Goal: Task Accomplishment & Management: Complete application form

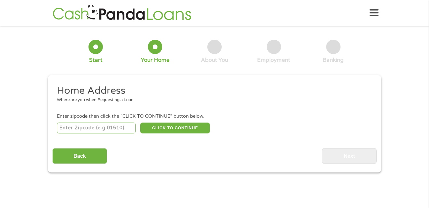
click at [66, 127] on input "number" at bounding box center [96, 127] width 79 height 11
type input "28615"
click at [165, 129] on button "CLICK TO CONTINUE" at bounding box center [175, 127] width 70 height 11
type input "28615"
type input "Creston"
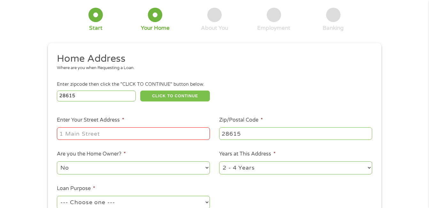
scroll to position [64, 0]
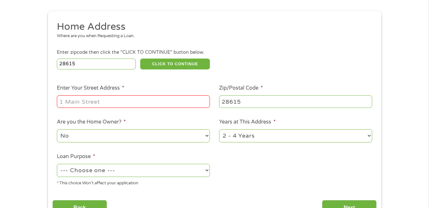
click at [62, 97] on input "Enter Your Street Address *" at bounding box center [133, 101] width 153 height 12
type input "[STREET_ADDRESS]"
click at [208, 138] on select "No Yes" at bounding box center [133, 135] width 153 height 13
select select "yes"
click at [57, 129] on select "No Yes" at bounding box center [133, 135] width 153 height 13
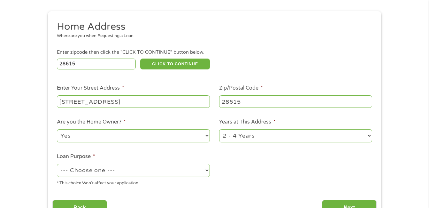
click at [370, 134] on select "1 Year or less 1 - 2 Years 2 - 4 Years Over 4 Years" at bounding box center [295, 135] width 153 height 13
select select "60months"
click at [219, 129] on select "1 Year or less 1 - 2 Years 2 - 4 Years Over 4 Years" at bounding box center [295, 135] width 153 height 13
click at [206, 171] on select "--- Choose one --- Pay Bills Debt Consolidation Home Improvement Major Purchase…" at bounding box center [133, 170] width 153 height 13
select select "homeimprovement"
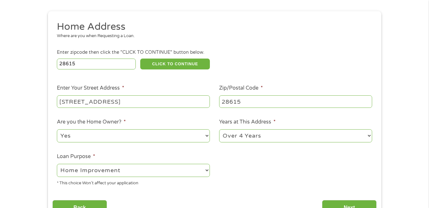
click at [57, 164] on select "--- Choose one --- Pay Bills Debt Consolidation Home Improvement Major Purchase…" at bounding box center [133, 170] width 153 height 13
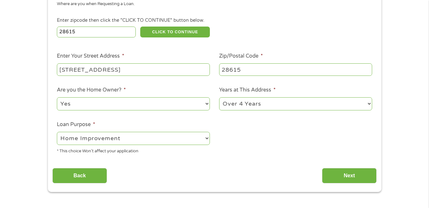
scroll to position [128, 0]
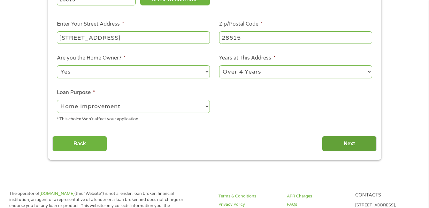
click at [334, 145] on input "Next" at bounding box center [349, 144] width 55 height 16
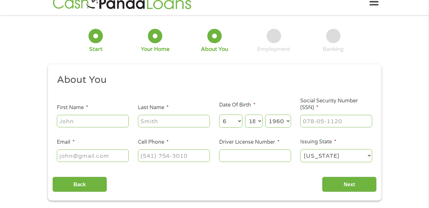
scroll to position [32, 0]
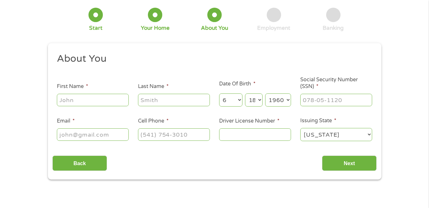
click at [91, 99] on input "First Name *" at bounding box center [93, 100] width 72 height 12
type input "[PERSON_NAME]"
type input "Mahala"
type input "[EMAIL_ADDRESS][DOMAIN_NAME]"
type input "[PHONE_NUMBER]"
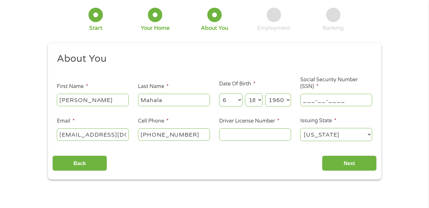
click at [319, 101] on input "___-__-____" at bounding box center [336, 100] width 72 height 12
type input "237-04-2713"
click at [233, 134] on input "Driver License Number *" at bounding box center [255, 134] width 72 height 12
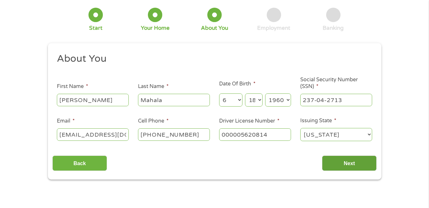
type input "000005620814"
click at [347, 165] on input "Next" at bounding box center [349, 163] width 55 height 16
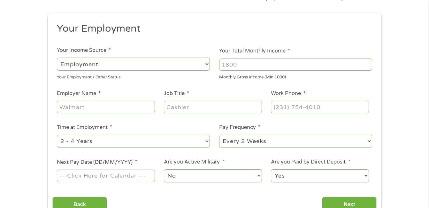
scroll to position [64, 0]
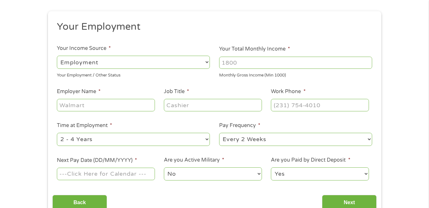
click at [207, 65] on select "--- Choose one --- Employment [DEMOGRAPHIC_DATA] Benefits" at bounding box center [133, 62] width 153 height 13
select select "benefits"
click at [57, 56] on select "--- Choose one --- Employment [DEMOGRAPHIC_DATA] Benefits" at bounding box center [133, 62] width 153 height 13
type input "Other"
type input "[PHONE_NUMBER]"
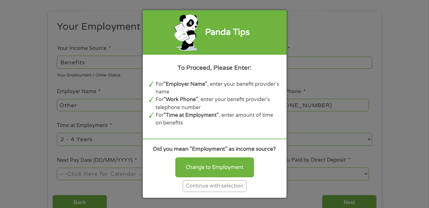
click at [234, 186] on div "Continue with selection" at bounding box center [215, 186] width 64 height 12
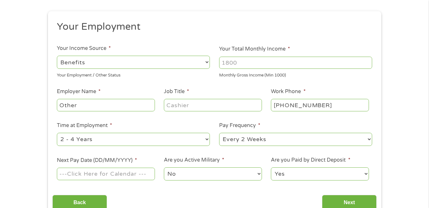
click at [244, 62] on input "Your Total Monthly Income *" at bounding box center [295, 63] width 153 height 12
type input "2"
type input "3000"
click at [187, 105] on input "Job Title *" at bounding box center [213, 105] width 98 height 12
type input "retired"
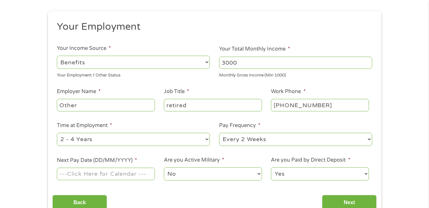
click at [206, 139] on select "--- Choose one --- 1 Year or less 1 - 2 Years 2 - 4 Years Over 4 Years" at bounding box center [133, 139] width 153 height 13
select select "60months"
click at [57, 133] on select "--- Choose one --- 1 Year or less 1 - 2 Years 2 - 4 Years Over 4 Years" at bounding box center [133, 139] width 153 height 13
click at [368, 141] on select "--- Choose one --- Every 2 Weeks Every Week Monthly Semi-Monthly" at bounding box center [295, 139] width 153 height 13
select select "monthly"
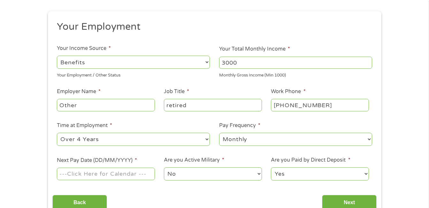
click at [219, 133] on select "--- Choose one --- Every 2 Weeks Every Week Monthly Semi-Monthly" at bounding box center [295, 139] width 153 height 13
click at [83, 173] on input "Next Pay Date (DD/MM/YYYY) *" at bounding box center [106, 173] width 98 height 12
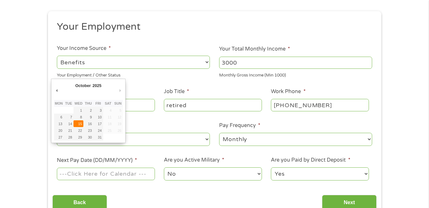
type input "[DATE]"
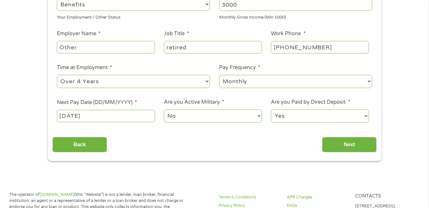
scroll to position [128, 0]
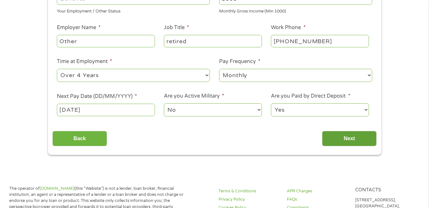
click at [348, 138] on input "Next" at bounding box center [349, 139] width 55 height 16
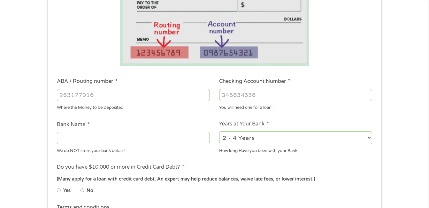
click at [61, 94] on input "ABA / Routing number *" at bounding box center [133, 95] width 153 height 12
type input "253171676"
type input "LIFESTORE BANK"
type input "253171676"
click at [227, 95] on input "Checking Account Number *" at bounding box center [295, 95] width 153 height 12
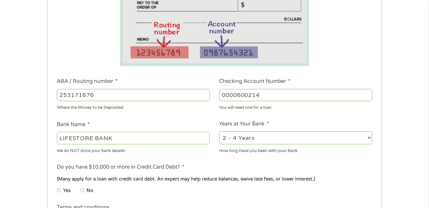
type input "0000600214"
click at [369, 138] on select "2 - 4 Years 6 - 12 Months 1 - 2 Years Over 4 Years" at bounding box center [295, 137] width 153 height 13
select select "60months"
click at [219, 131] on select "2 - 4 Years 6 - 12 Months 1 - 2 Years Over 4 Years" at bounding box center [295, 137] width 153 height 13
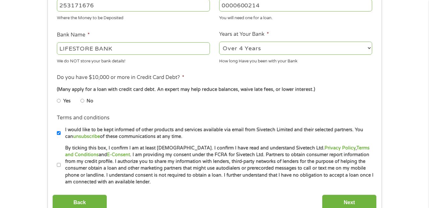
scroll to position [224, 0]
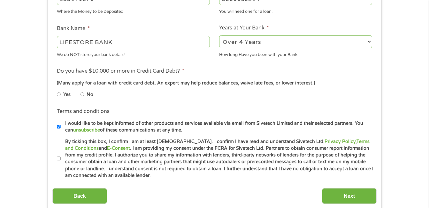
click at [82, 95] on input "No" at bounding box center [83, 94] width 4 height 10
radio input "true"
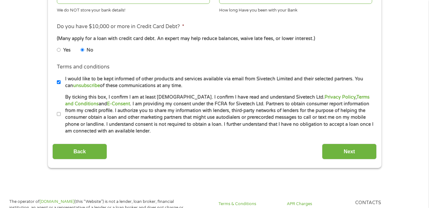
scroll to position [288, 0]
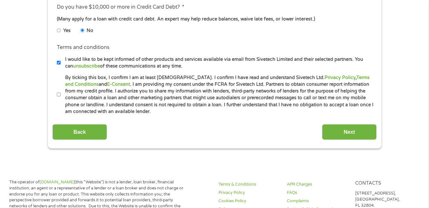
click at [60, 95] on input "By ticking this box, I confirm I am at least [DEMOGRAPHIC_DATA]. I confirm I ha…" at bounding box center [59, 94] width 4 height 10
checkbox input "true"
click at [341, 134] on input "Next" at bounding box center [349, 132] width 55 height 16
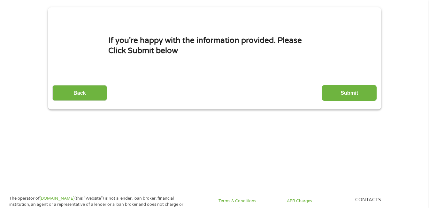
scroll to position [0, 0]
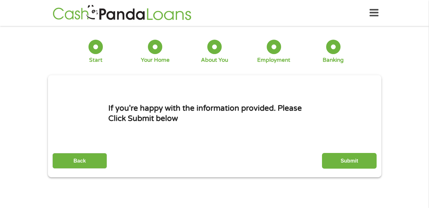
click at [342, 155] on input "Submit" at bounding box center [349, 161] width 55 height 16
